Goal: Information Seeking & Learning: Check status

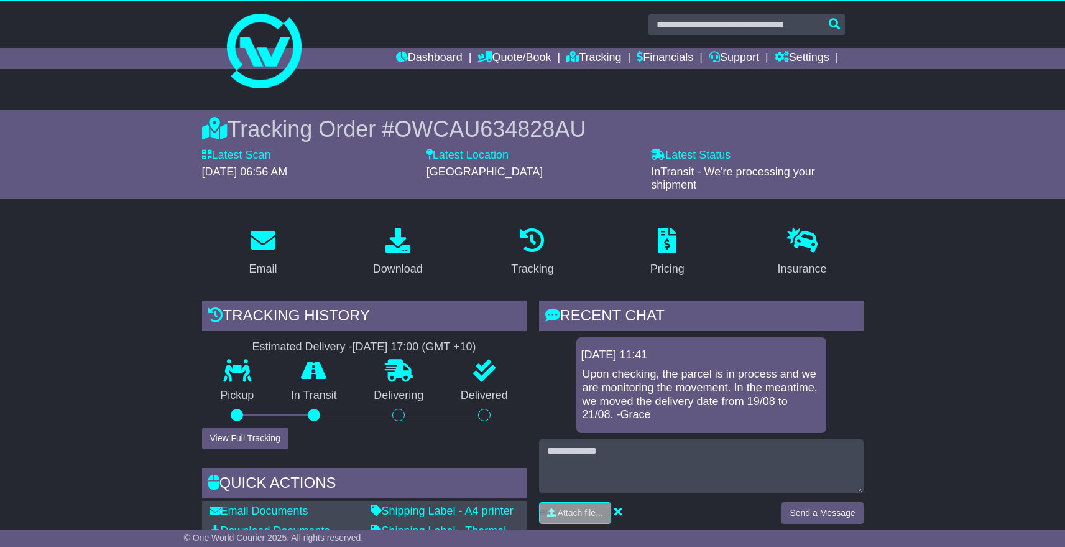
scroll to position [2, 0]
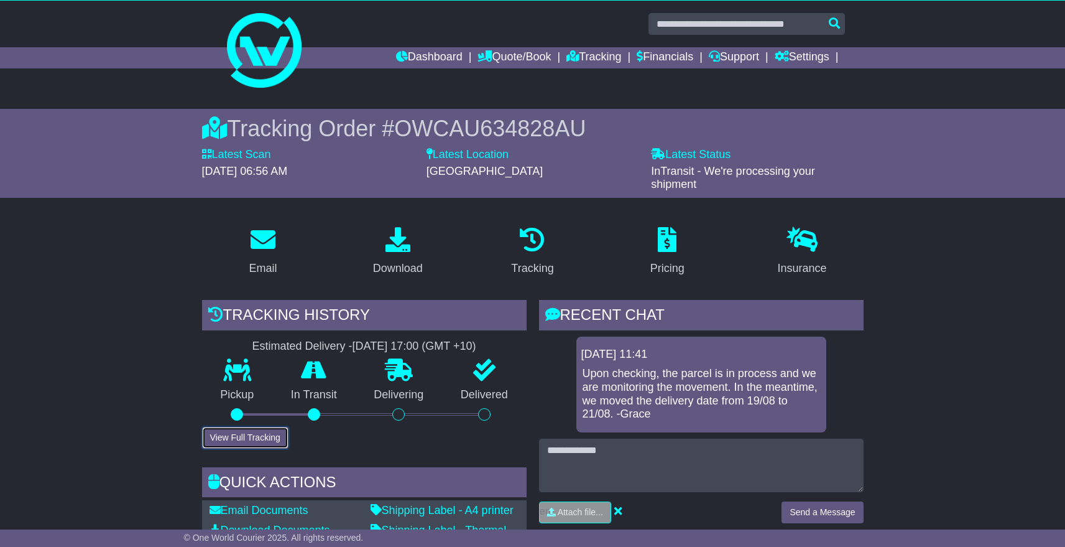
click at [259, 430] on button "View Full Tracking" at bounding box center [245, 438] width 86 height 22
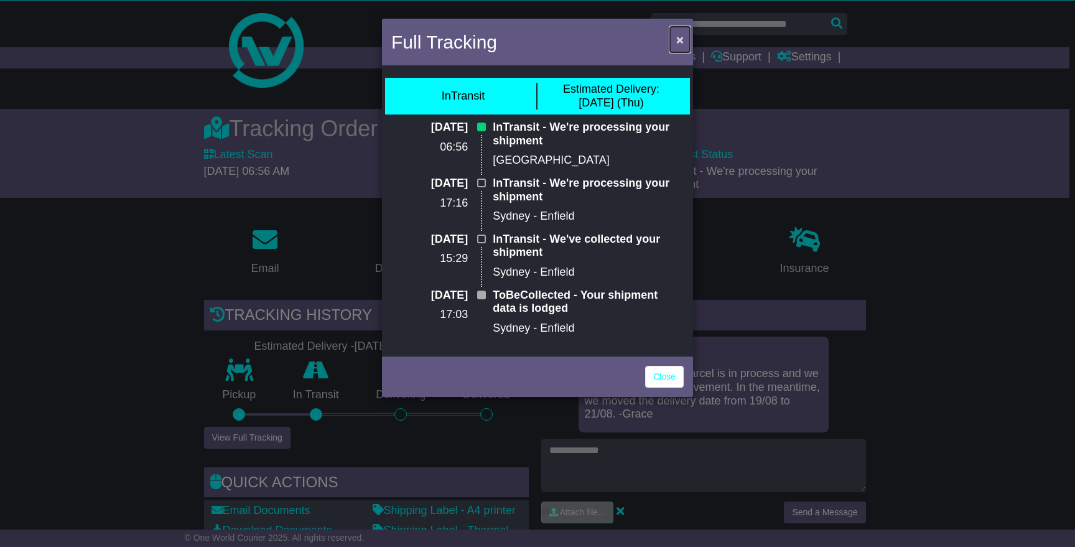
click at [685, 44] on button "×" at bounding box center [680, 40] width 20 height 26
